Goal: Task Accomplishment & Management: Use online tool/utility

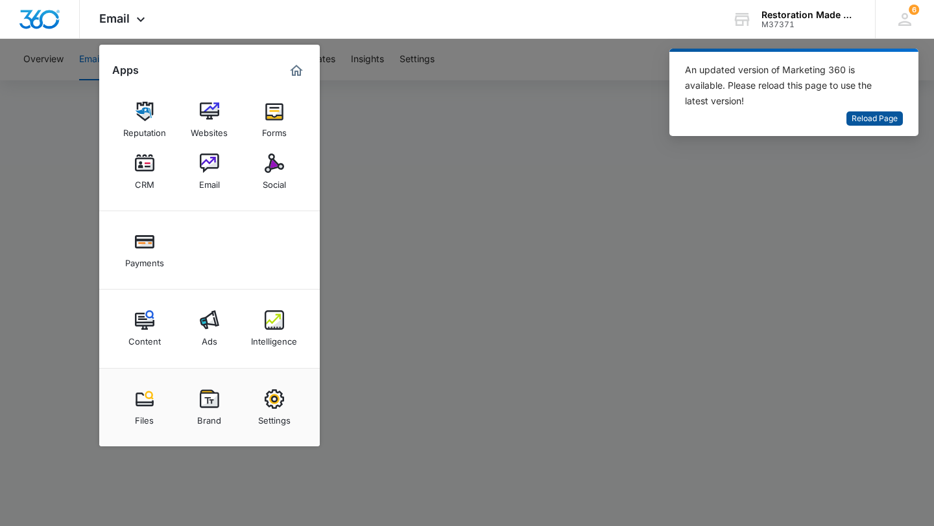
click at [890, 119] on span "Reload Page" at bounding box center [874, 119] width 46 height 12
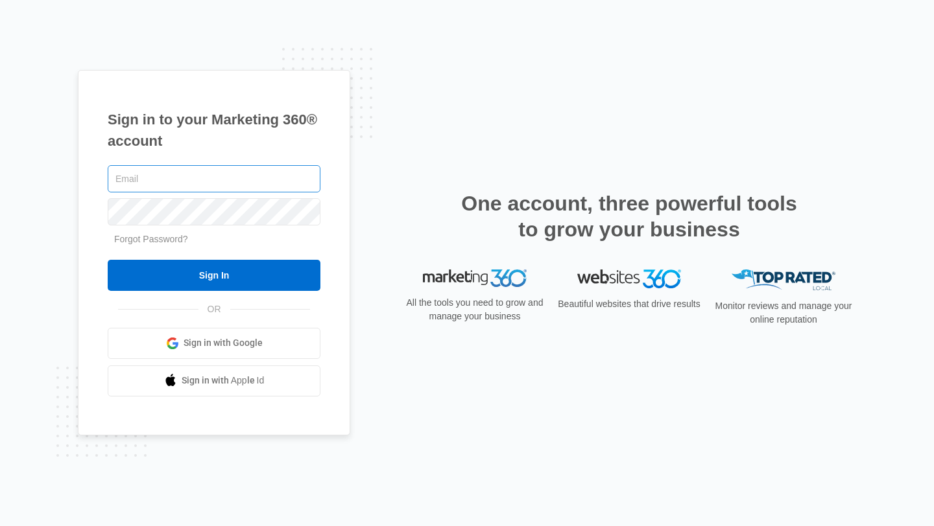
click at [291, 187] on input "text" at bounding box center [214, 178] width 213 height 27
type input "[PERSON_NAME][EMAIL_ADDRESS][DOMAIN_NAME]"
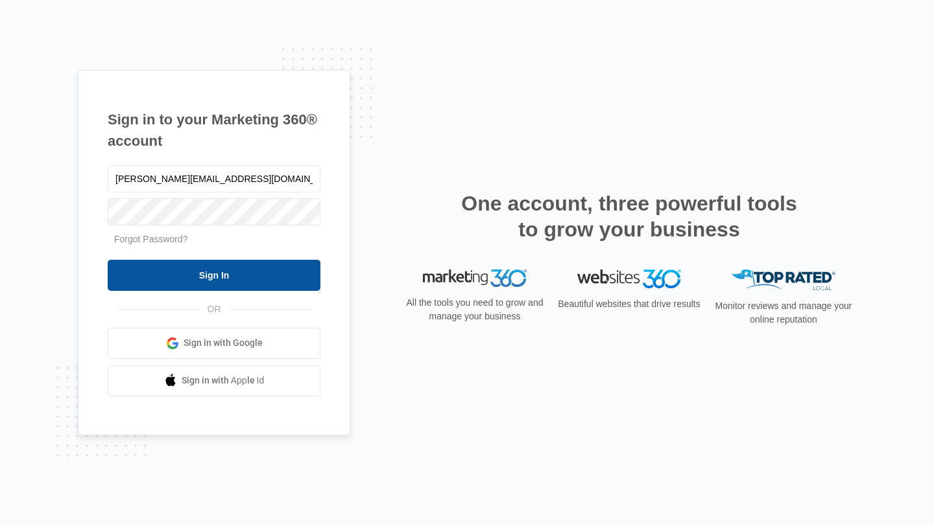
click at [300, 276] on input "Sign In" at bounding box center [214, 275] width 213 height 31
